Goal: Transaction & Acquisition: Obtain resource

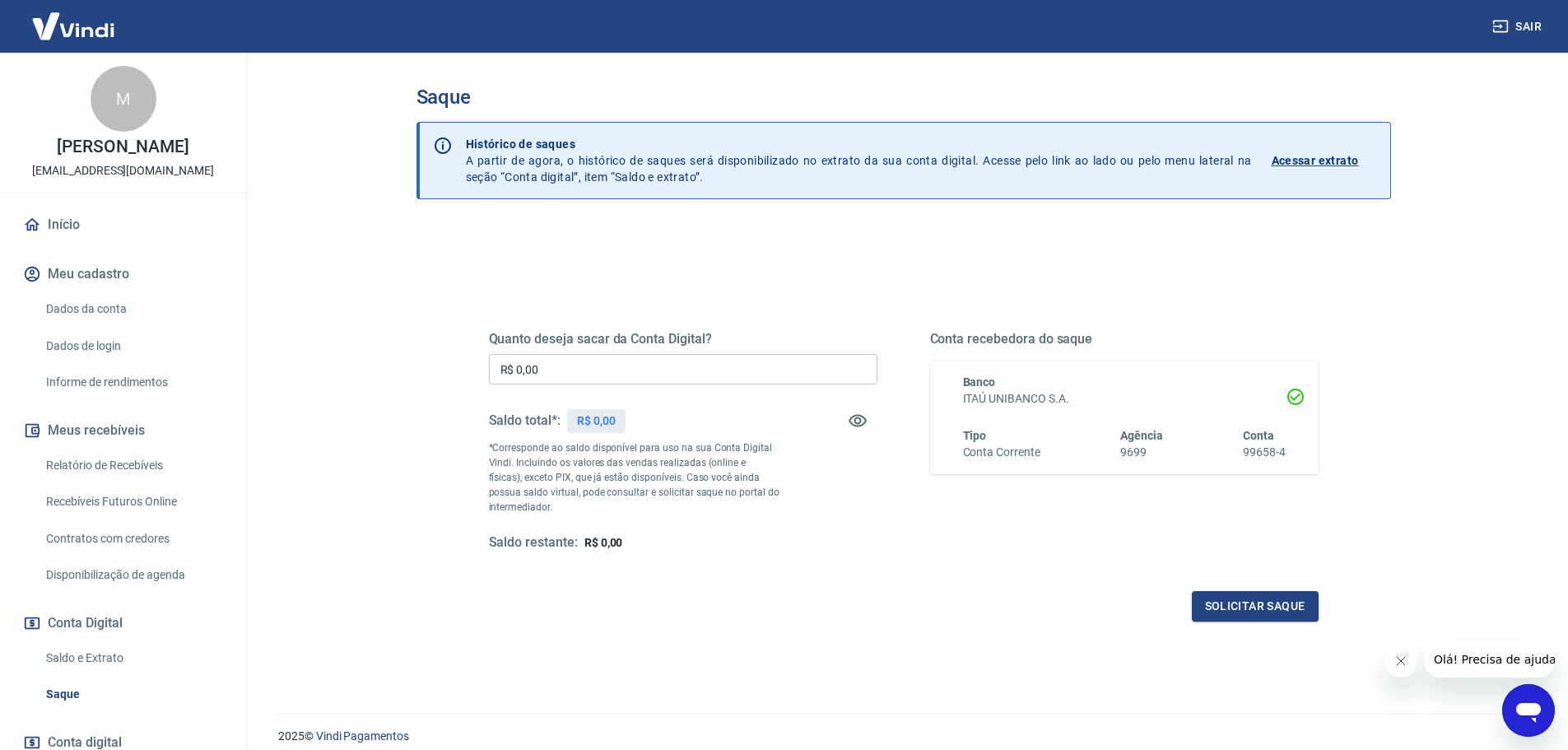
click at [557, 351] on div "Quanto deseja sacar da Conta Digital? R$ 0,00 ​ Saldo total*: R$ 0,00 *Correspo…" at bounding box center [683, 440] width 389 height 220
click at [562, 369] on input "R$ 0,00" at bounding box center [683, 369] width 389 height 31
type input "R$ 232,85"
click at [1260, 622] on div "Quanto deseja sacar da Conta Digital? R$ 232,85 ​ Saldo total*: R$ 232,85 *Corr…" at bounding box center [904, 450] width 869 height 383
click at [1258, 620] on button "Solicitar saque" at bounding box center [1254, 606] width 127 height 31
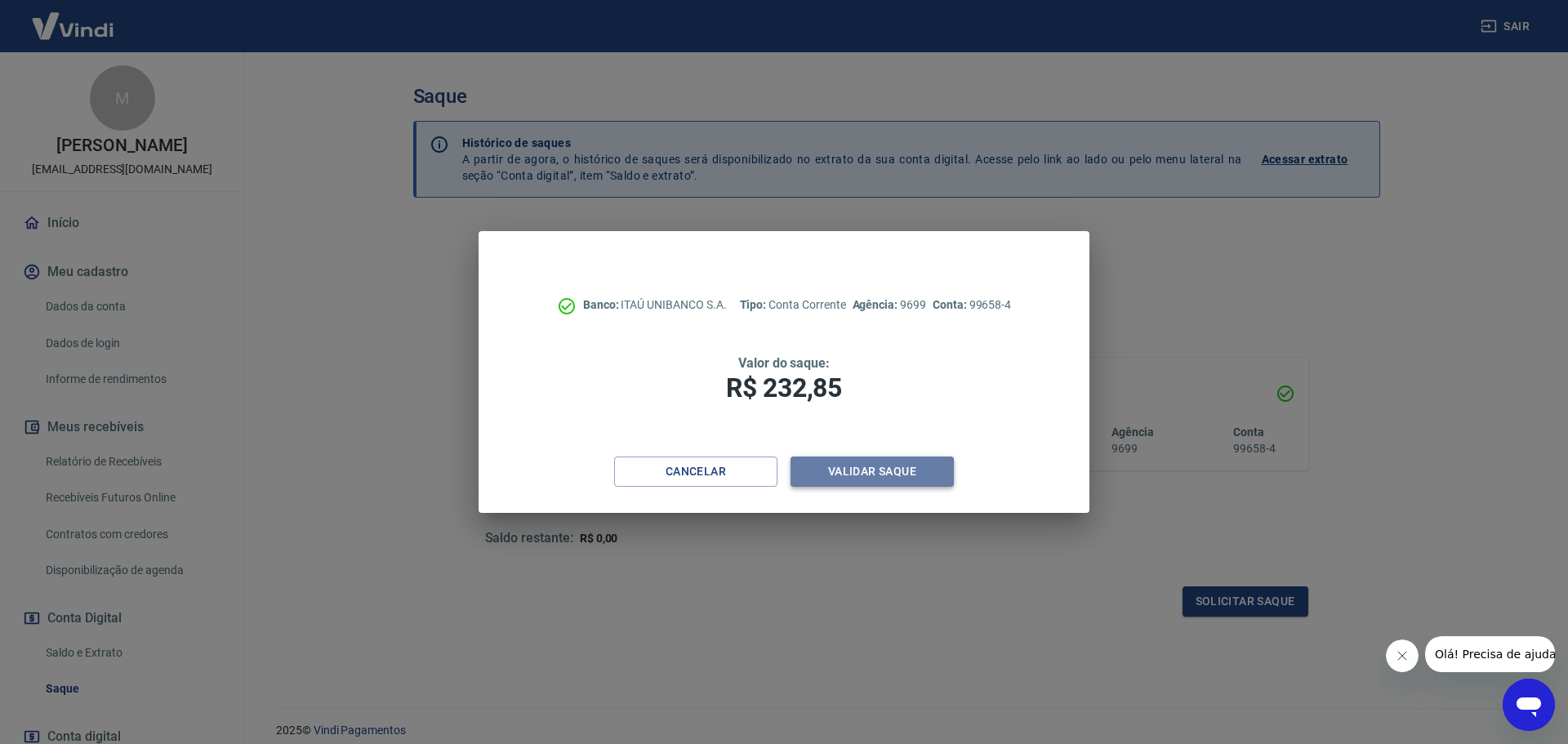
click at [913, 482] on button "Validar saque" at bounding box center [873, 472] width 164 height 30
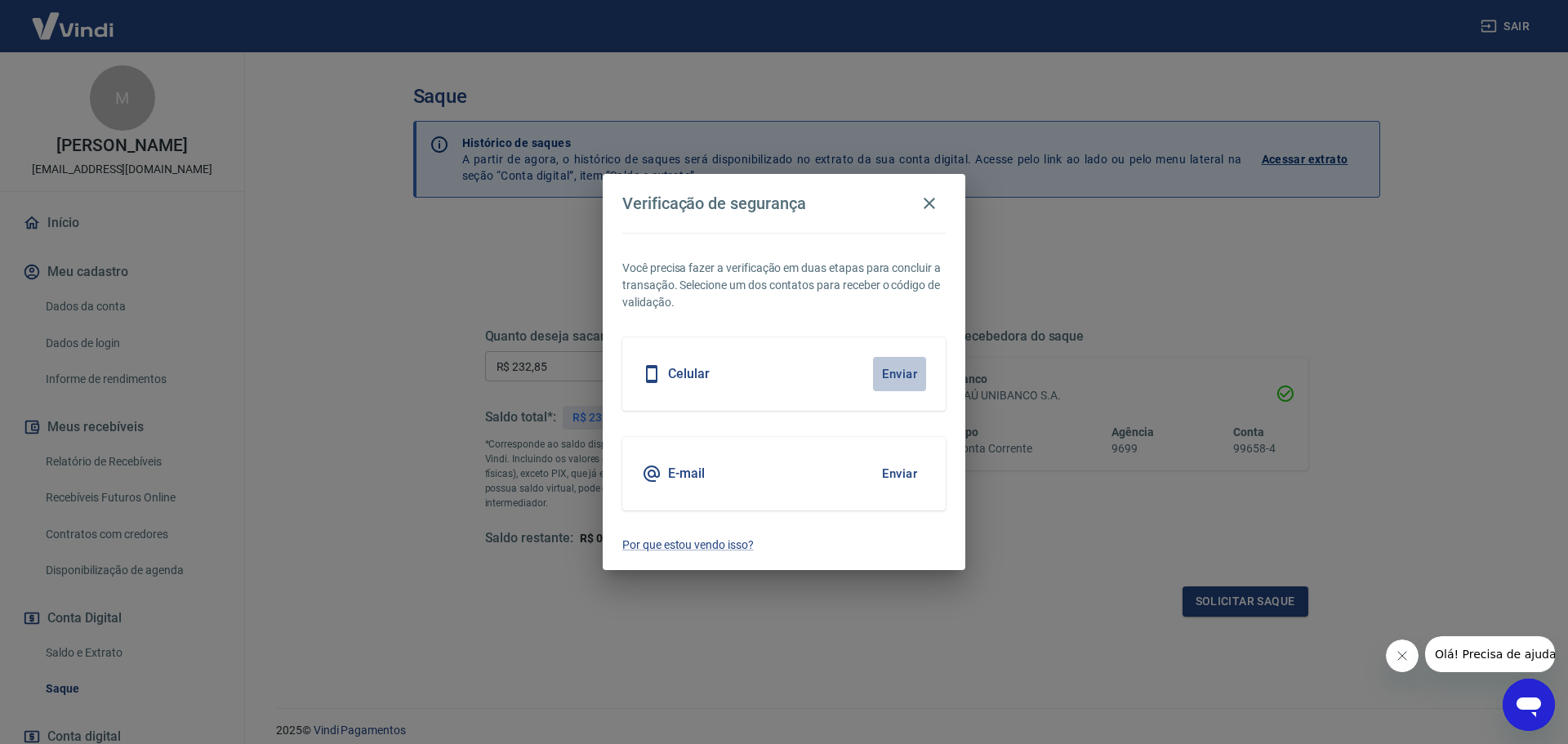
click at [906, 373] on button "Enviar" at bounding box center [900, 374] width 53 height 35
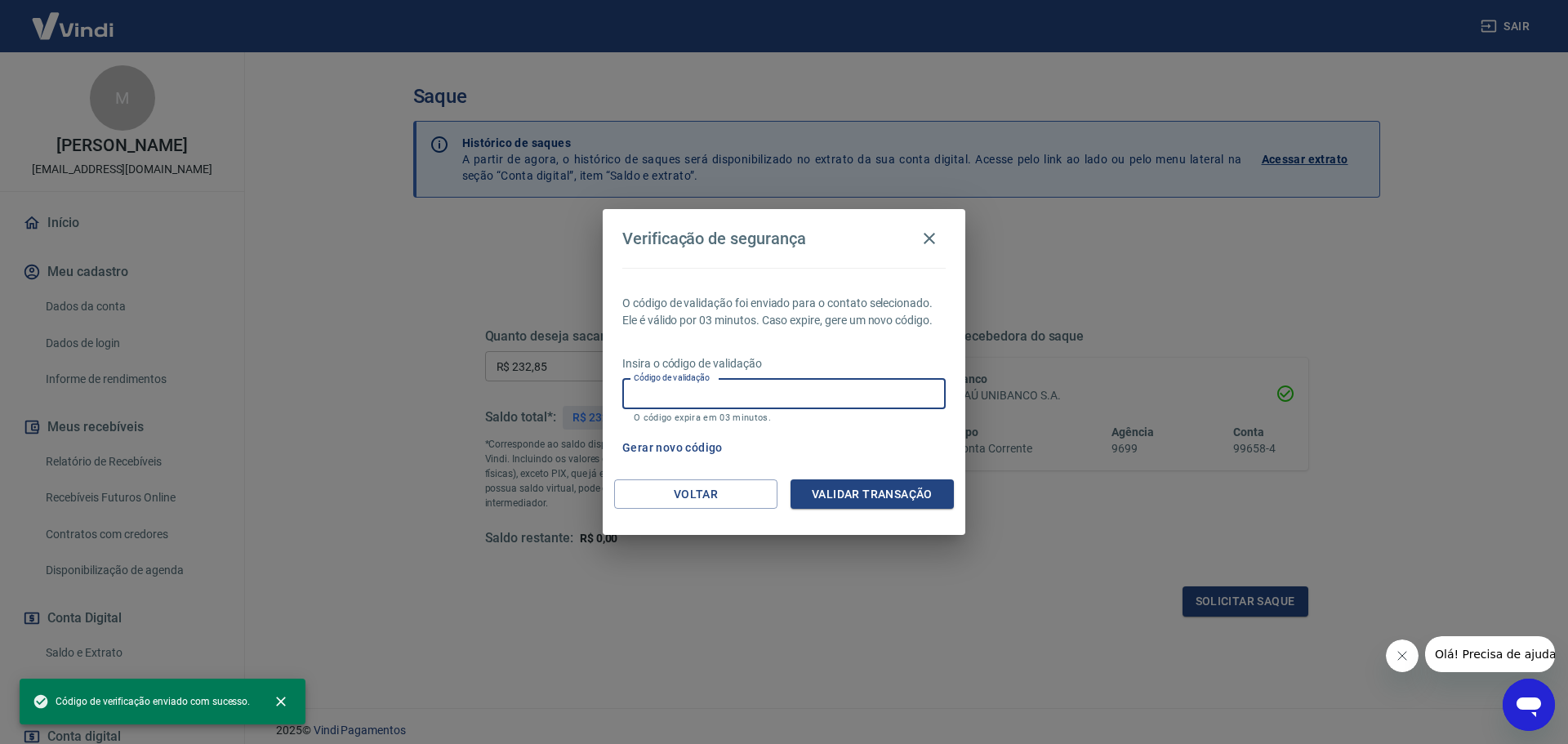
click at [876, 391] on input "Código de validação" at bounding box center [783, 394] width 323 height 30
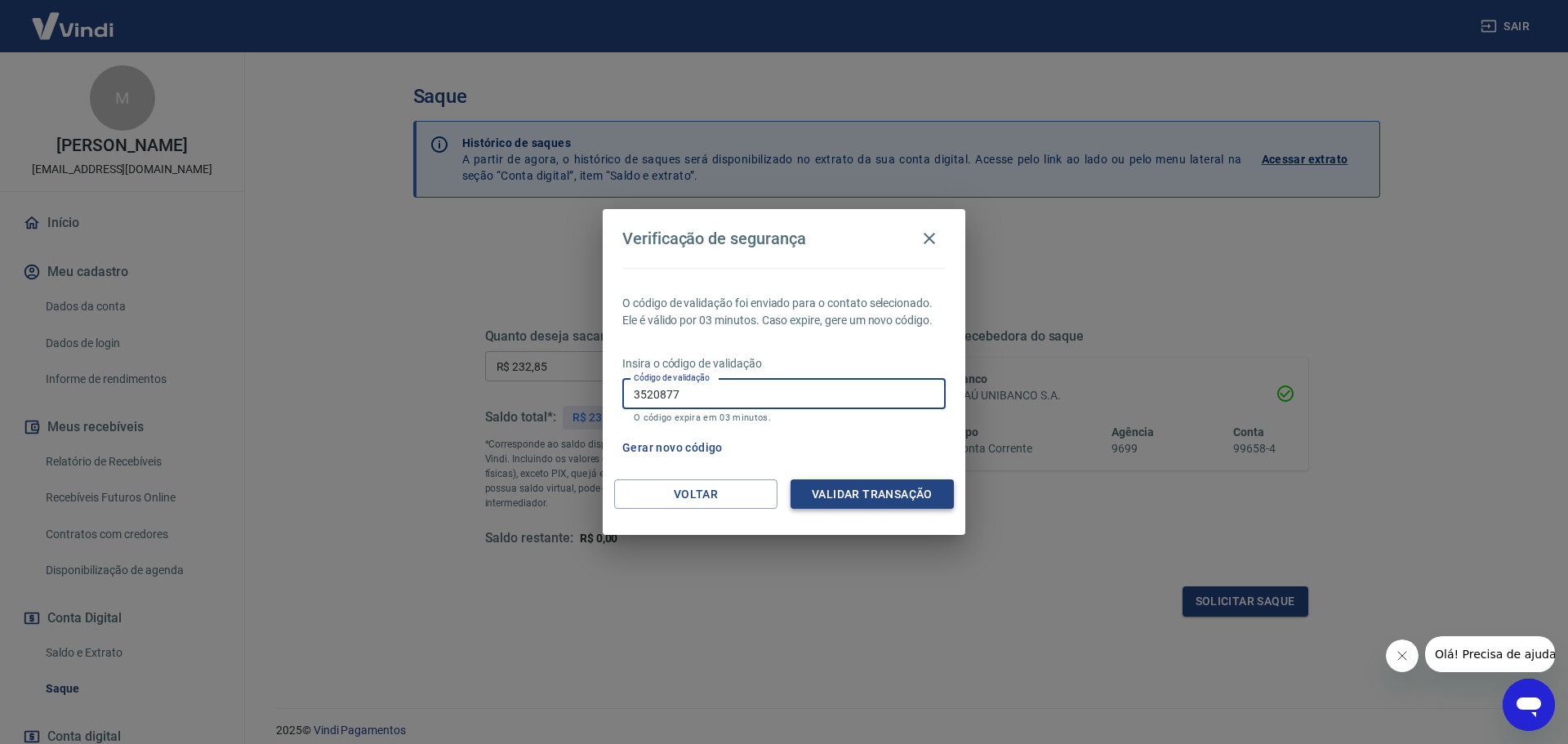
click at [851, 483] on button "Validar transação" at bounding box center [873, 494] width 164 height 30
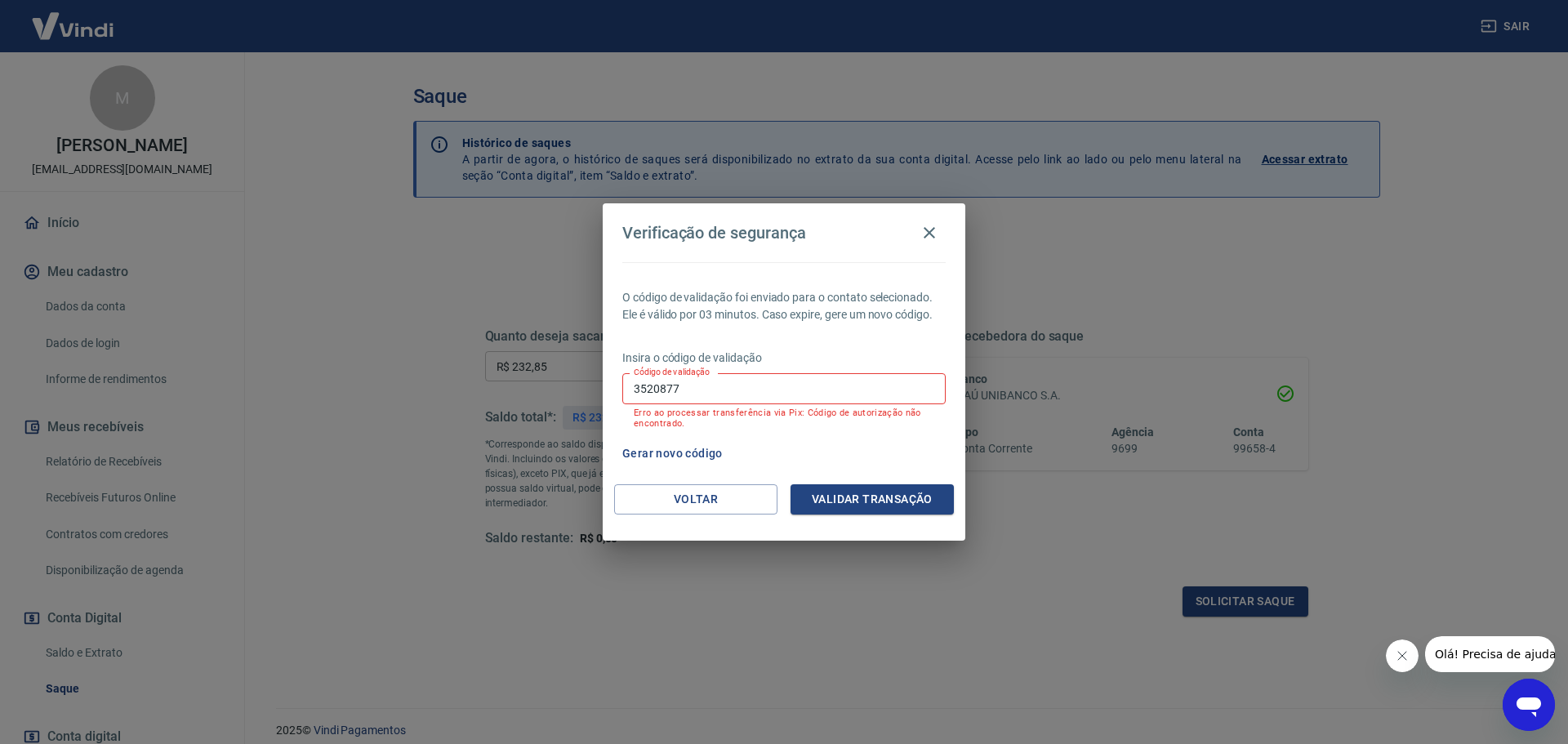
click at [658, 385] on input "3520877" at bounding box center [783, 388] width 323 height 30
type input "359877"
click at [914, 494] on button "Validar transação" at bounding box center [873, 499] width 164 height 30
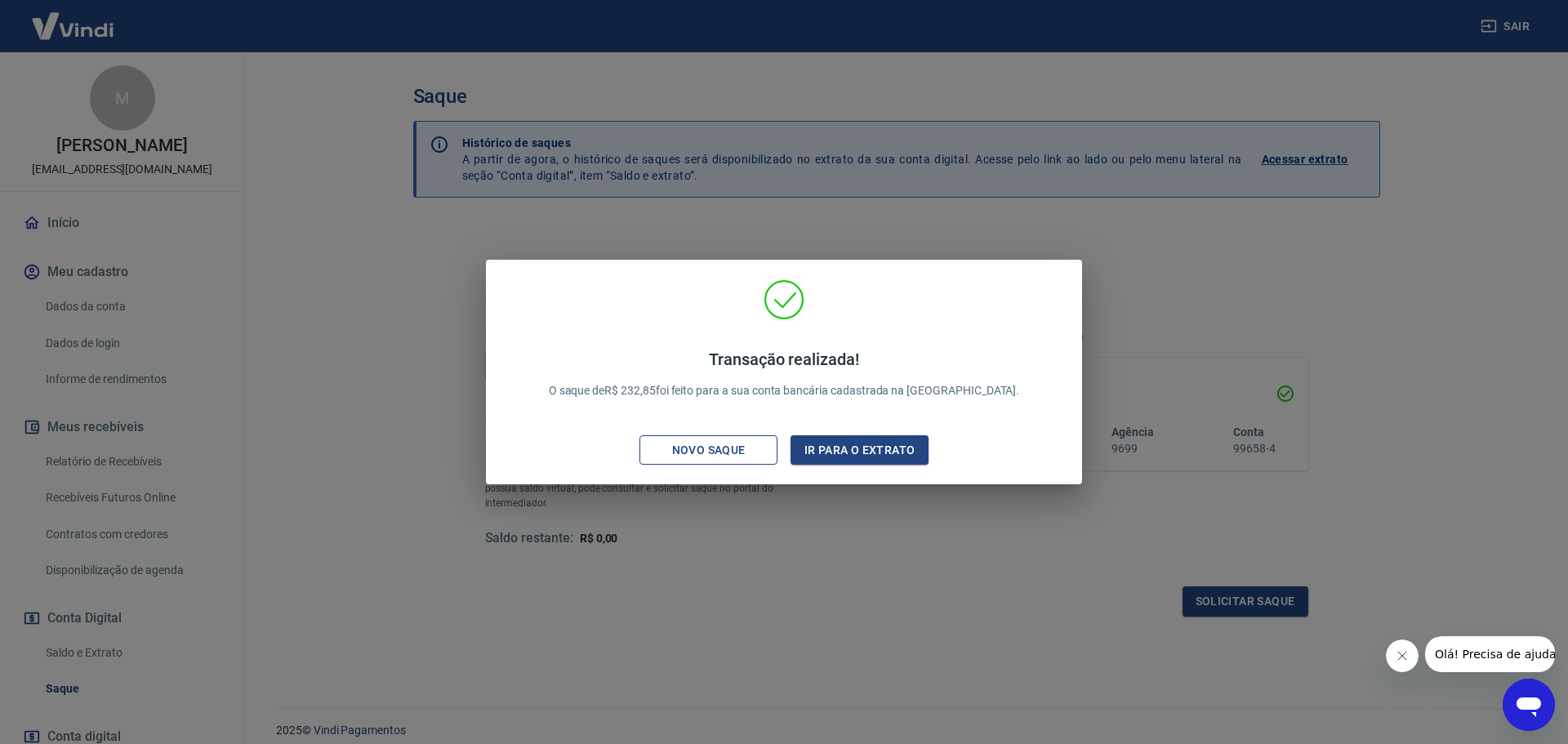
click at [768, 450] on button "Novo saque" at bounding box center [709, 450] width 138 height 30
